Goal: Navigation & Orientation: Find specific page/section

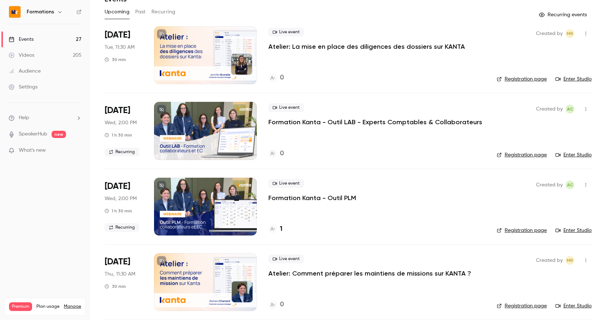
scroll to position [48, 0]
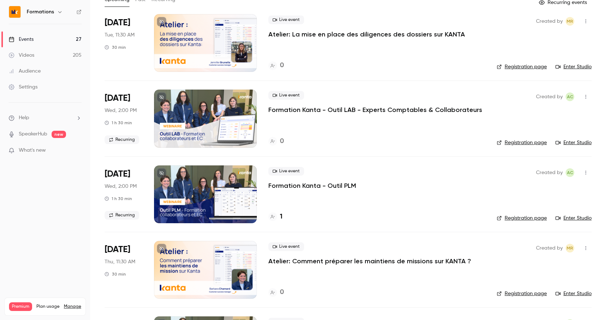
click at [58, 13] on icon "button" at bounding box center [59, 12] width 3 height 2
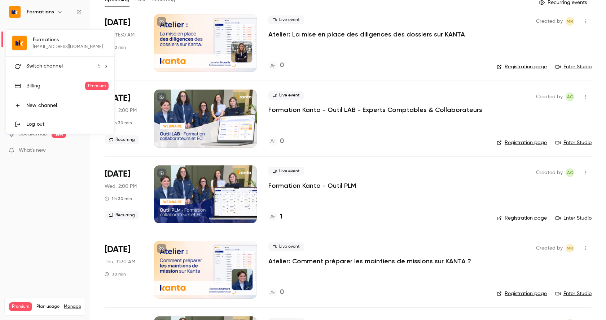
click at [79, 65] on div "Switch channel 5" at bounding box center [63, 66] width 74 height 8
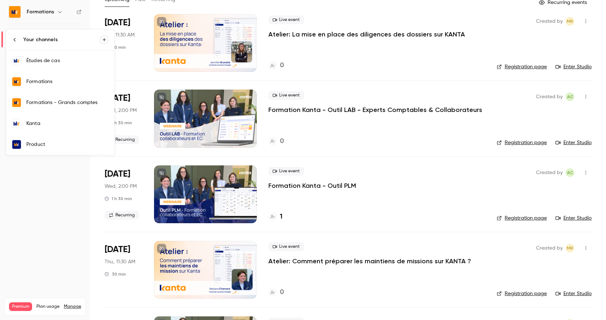
click at [61, 126] on div "Kanta" at bounding box center [67, 123] width 82 height 7
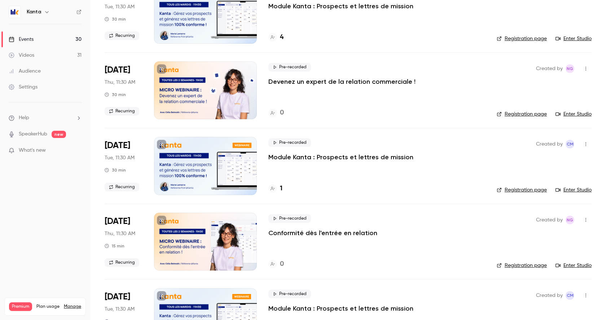
scroll to position [183, 0]
